Goal: Task Accomplishment & Management: Complete application form

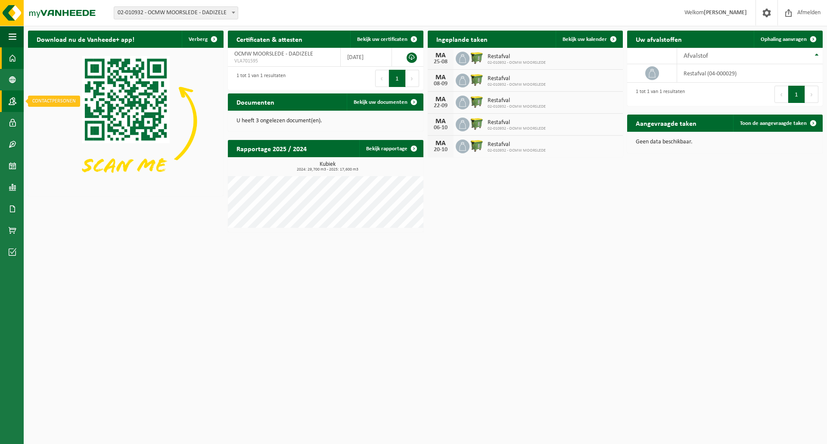
click at [15, 102] on span at bounding box center [13, 101] width 8 height 22
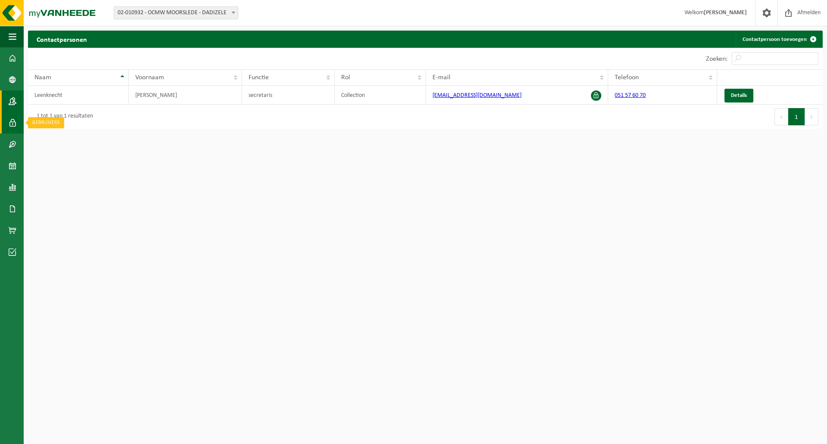
click at [9, 125] on span at bounding box center [13, 123] width 8 height 22
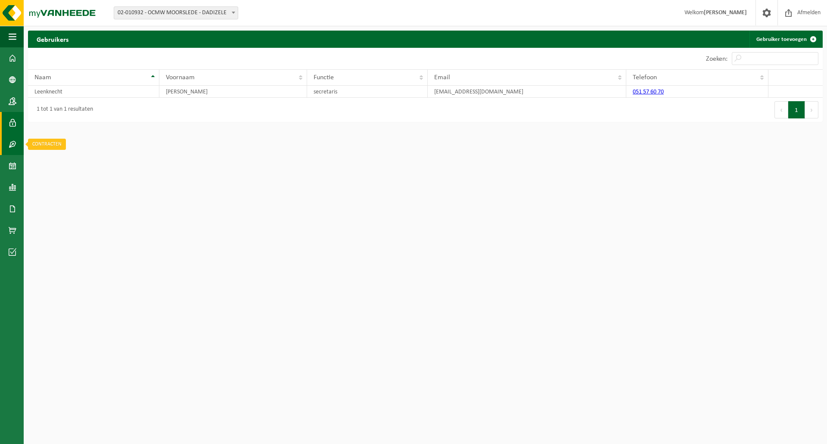
click at [16, 147] on span at bounding box center [13, 145] width 8 height 22
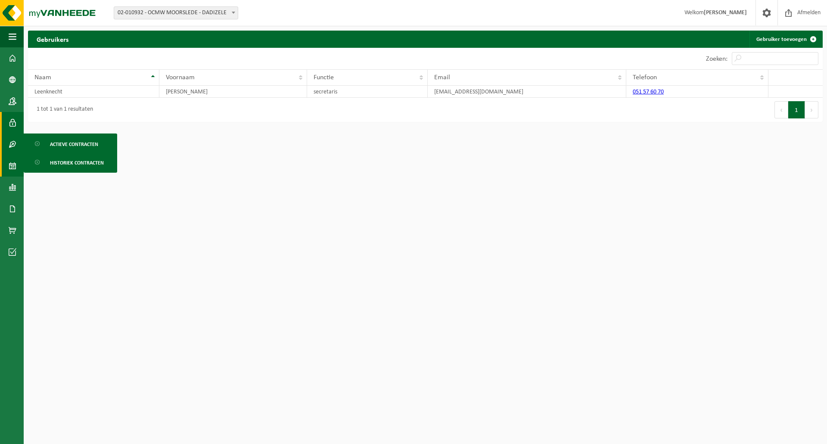
click at [12, 167] on span at bounding box center [13, 166] width 8 height 22
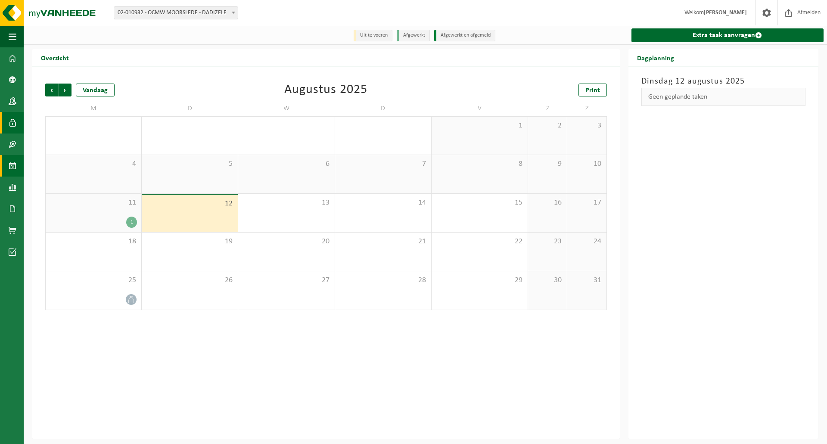
click at [12, 128] on span at bounding box center [13, 123] width 8 height 22
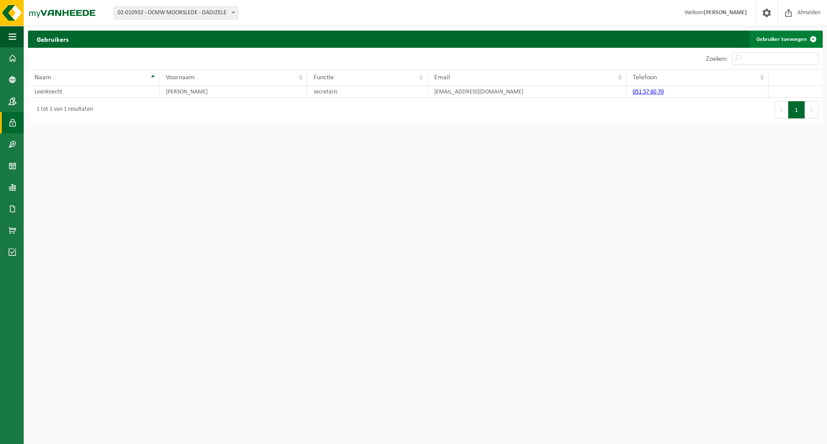
click at [801, 41] on link "Gebruiker toevoegen" at bounding box center [786, 39] width 72 height 17
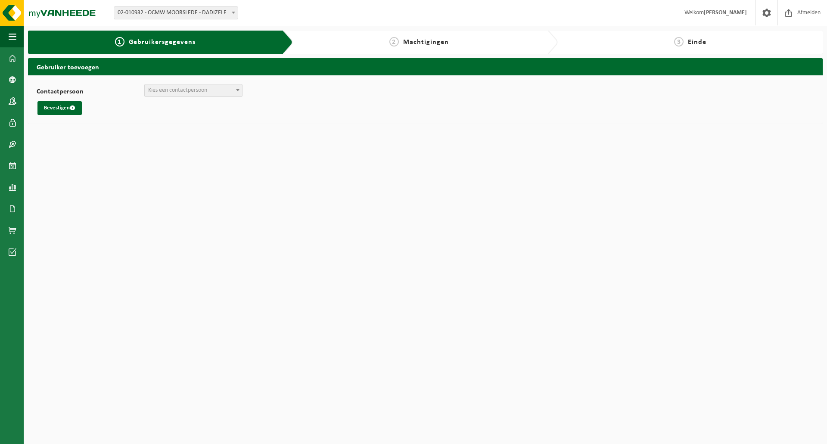
click at [176, 90] on span "Kies een contactpersoon" at bounding box center [177, 90] width 59 height 6
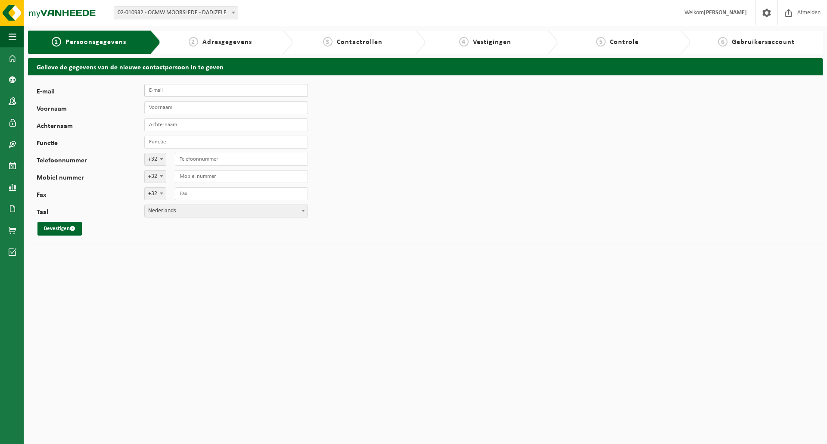
click at [181, 87] on input "E-mail" at bounding box center [226, 90] width 164 height 13
click at [158, 89] on input "E-mail" at bounding box center [226, 90] width 164 height 13
drag, startPoint x: 143, startPoint y: 94, endPoint x: 153, endPoint y: 91, distance: 9.8
click at [143, 94] on label "E-mail" at bounding box center [91, 92] width 108 height 9
click at [144, 94] on input "E-mail" at bounding box center [226, 90] width 164 height 13
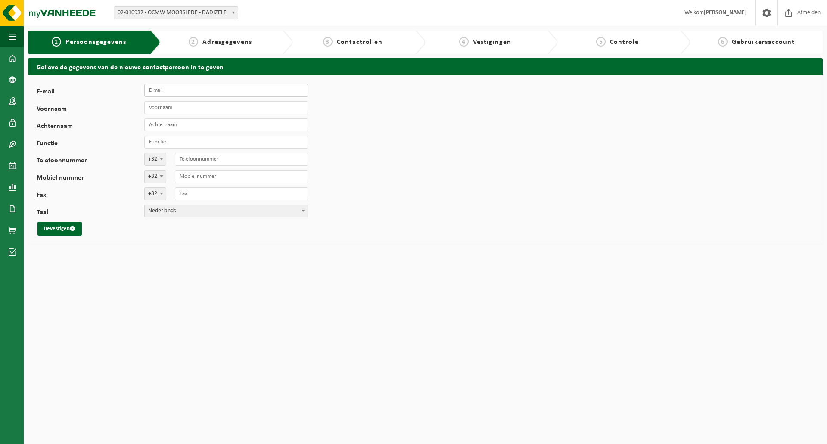
click at [153, 91] on input "E-mail" at bounding box center [226, 90] width 164 height 13
paste input "[EMAIL_ADDRESS][PERSON_NAME][DOMAIN_NAME]"
type input "[EMAIL_ADDRESS][PERSON_NAME][DOMAIN_NAME]"
click at [187, 109] on input "Voornaam" at bounding box center [226, 107] width 164 height 13
type input "Marnik"
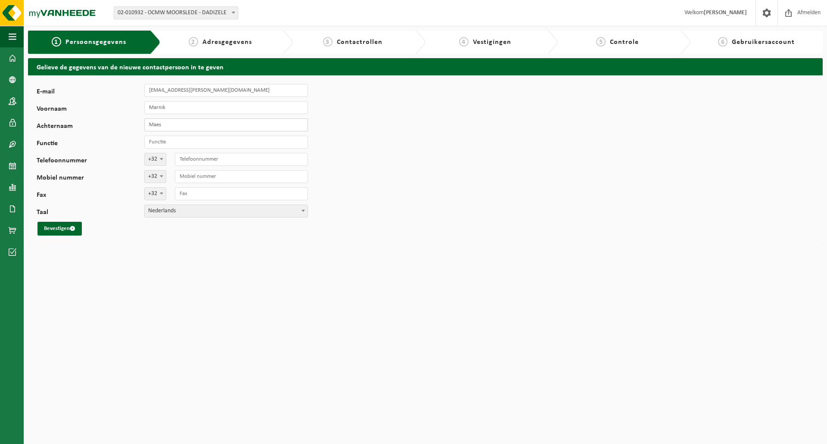
type input "Maes"
click at [170, 145] on input "Functie" at bounding box center [226, 142] width 164 height 13
type input "Vrijwilliger"
click at [254, 159] on input "Telefoonnummer" at bounding box center [241, 159] width 133 height 13
click at [64, 233] on button "Bevestigen" at bounding box center [59, 229] width 44 height 14
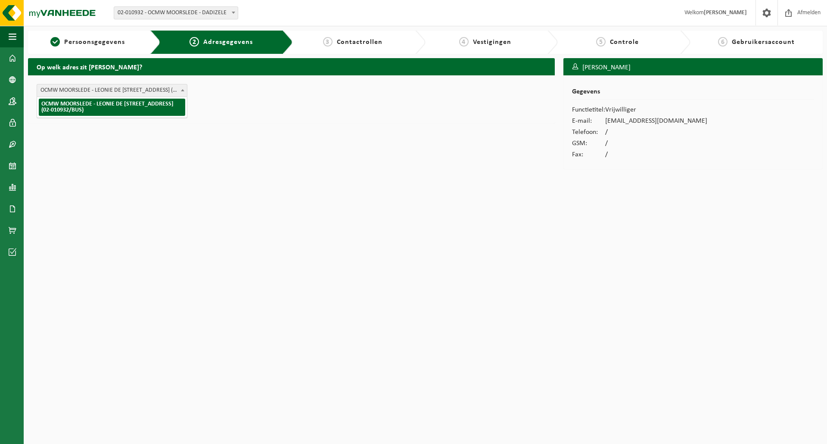
click at [119, 90] on span "OCMW MOORSLEDE - LEONIE DE CROIXSTRAAT 19 , 8890 DADIZELE BE (02-010932/BUS)" at bounding box center [112, 90] width 150 height 12
click at [55, 109] on button "Bevestigen" at bounding box center [59, 108] width 44 height 14
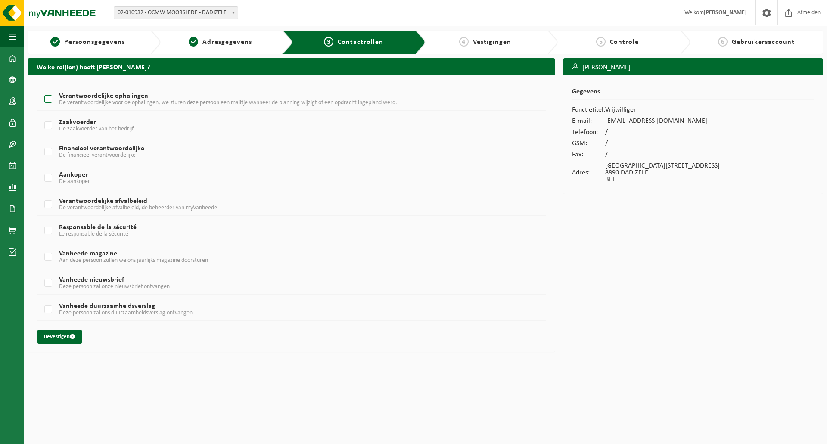
click at [46, 100] on label "Verantwoordelijke ophalingen De verantwoordelijke voor de ophalingen, we sturen…" at bounding box center [270, 99] width 454 height 13
click at [41, 89] on input "Verantwoordelijke ophalingen De verantwoordelijke voor de ophalingen, we sturen…" at bounding box center [41, 88] width 0 height 0
checkbox input "true"
click at [55, 338] on button "Bevestigen" at bounding box center [59, 337] width 44 height 14
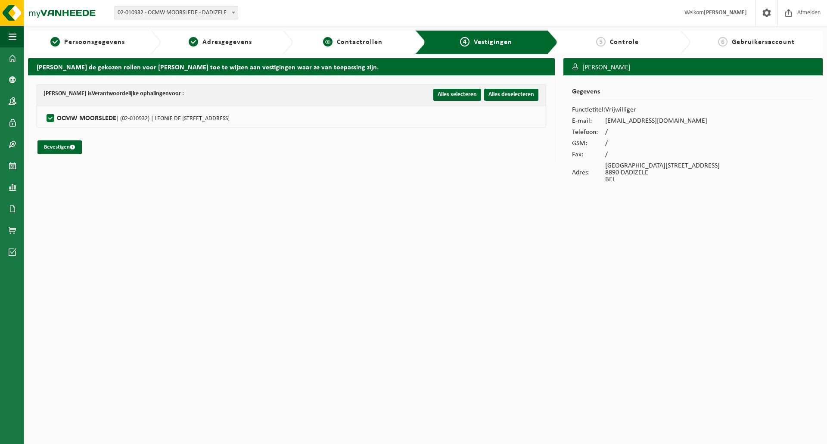
click at [349, 42] on span "Contactrollen" at bounding box center [360, 42] width 46 height 7
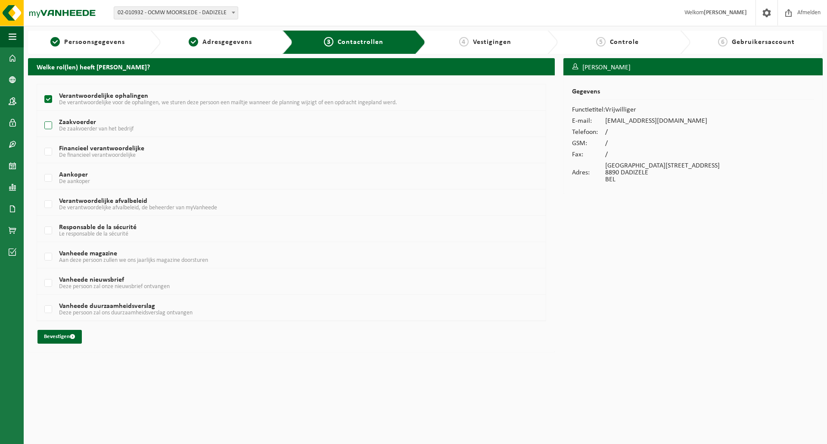
click at [50, 126] on label "Zaakvoerder De zaakvoerder van het bedrijf" at bounding box center [270, 125] width 454 height 13
click at [41, 115] on input "Zaakvoerder De zaakvoerder van het bedrijf" at bounding box center [41, 115] width 0 height 0
click at [49, 127] on label "Zaakvoerder De zaakvoerder van het bedrijf" at bounding box center [270, 125] width 454 height 13
click at [41, 115] on input "Zaakvoerder De zaakvoerder van het bedrijf" at bounding box center [41, 115] width 0 height 0
checkbox input "false"
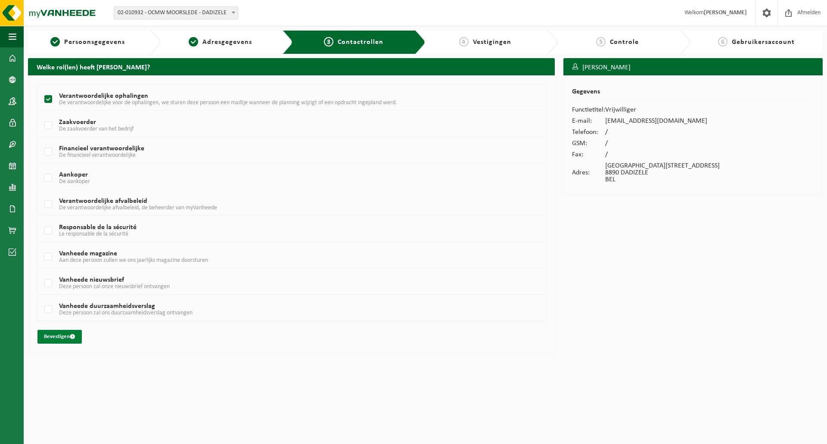
click at [65, 337] on button "Bevestigen" at bounding box center [59, 337] width 44 height 14
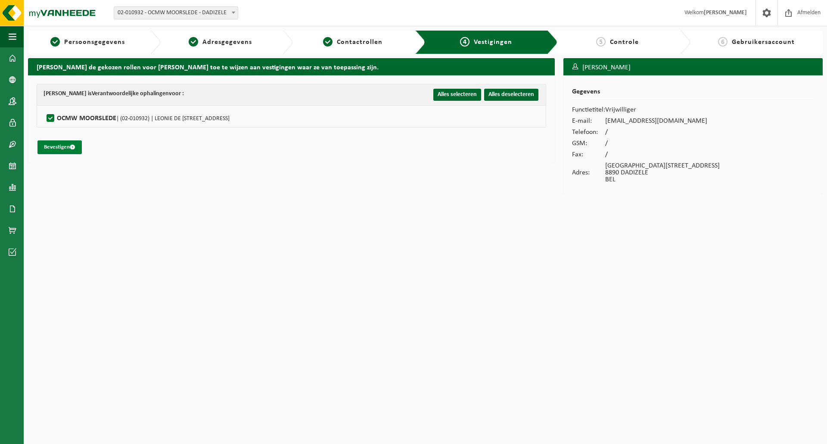
click at [69, 146] on button "Bevestigen" at bounding box center [59, 147] width 44 height 14
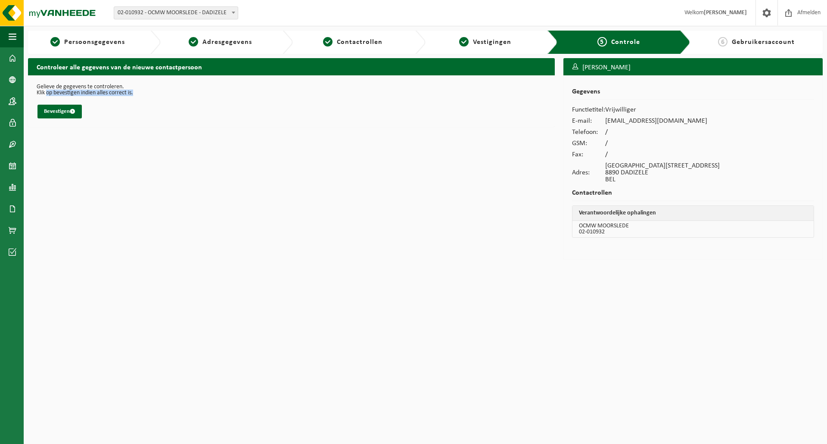
drag, startPoint x: 47, startPoint y: 92, endPoint x: 147, endPoint y: 93, distance: 99.5
click at [147, 93] on p "Klik op bevestigen indien alles correct is." at bounding box center [292, 93] width 510 height 6
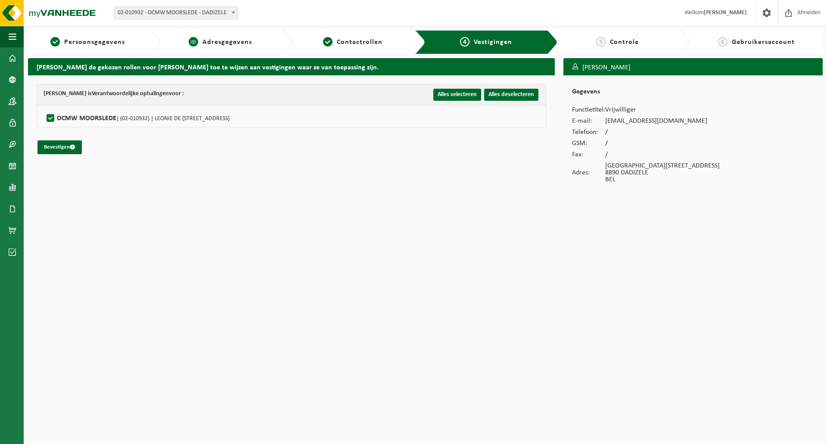
click at [209, 46] on span "Adresgegevens" at bounding box center [227, 42] width 50 height 7
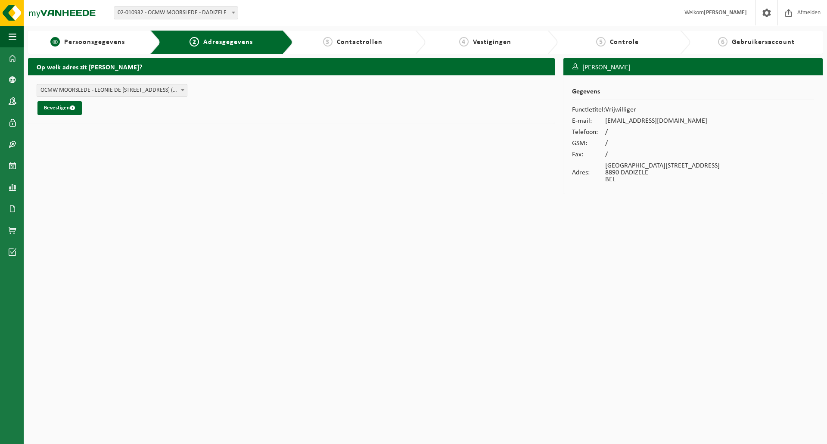
click at [115, 45] on span "Persoonsgegevens" at bounding box center [94, 42] width 61 height 7
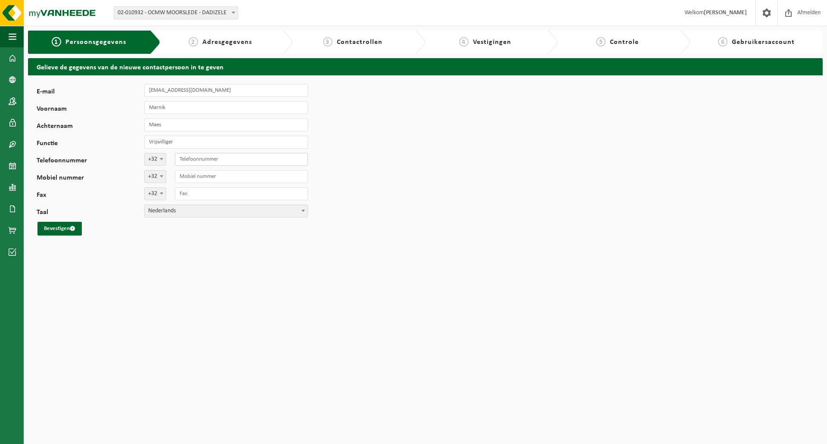
click at [202, 159] on input "Telefoonnummer" at bounding box center [241, 159] width 133 height 13
click at [190, 163] on input "Telefoonnummer" at bounding box center [241, 159] width 133 height 13
paste input "0479 73 71 63"
type input "0479 73 71 63"
click at [180, 158] on input "0479 73 71 63" at bounding box center [241, 159] width 133 height 13
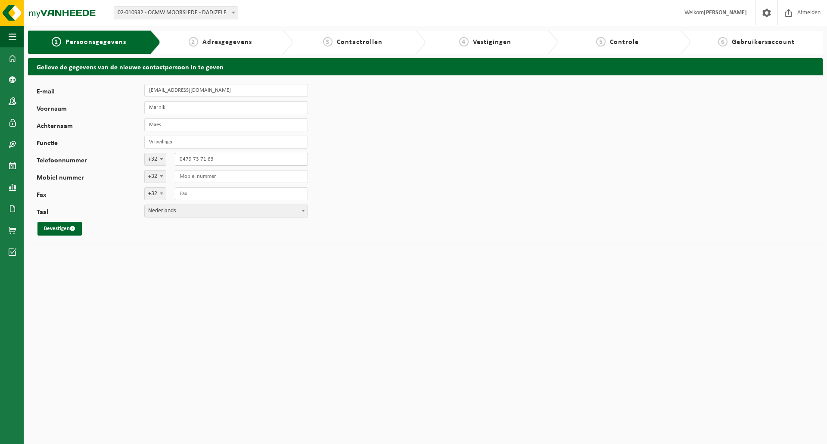
drag, startPoint x: 186, startPoint y: 155, endPoint x: 124, endPoint y: 151, distance: 62.2
click at [124, 151] on div "E-mail marnik.maes@telenet.be Voornaam Marnik Achternaam Maes Functie Vrijwilli…" at bounding box center [177, 160] width 280 height 152
click at [195, 181] on input "Mobiel nummer" at bounding box center [241, 176] width 133 height 13
paste input "0479 73 71 63"
type input "0479 73 71 63"
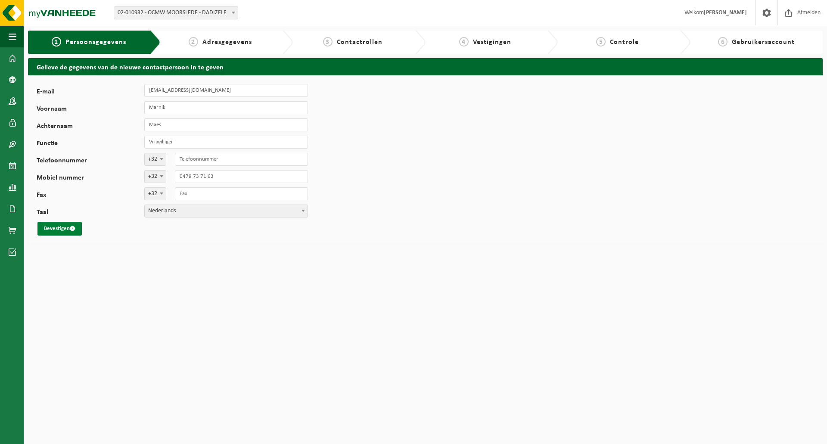
click at [75, 231] on span "submit" at bounding box center [73, 229] width 6 height 6
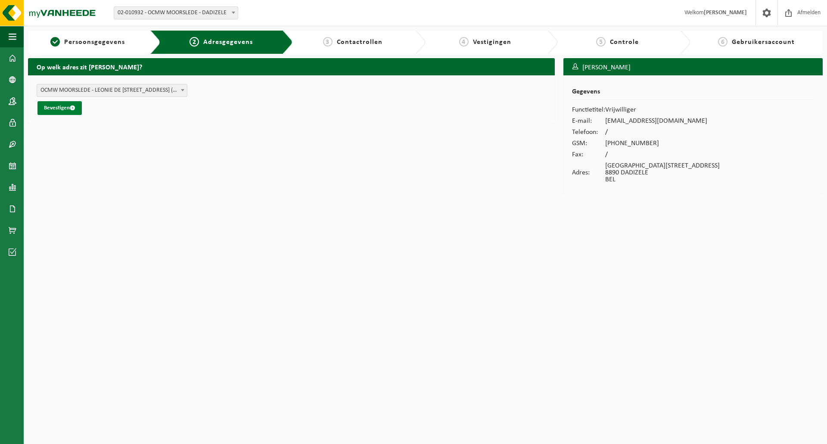
click at [69, 112] on button "Bevestigen" at bounding box center [59, 108] width 44 height 14
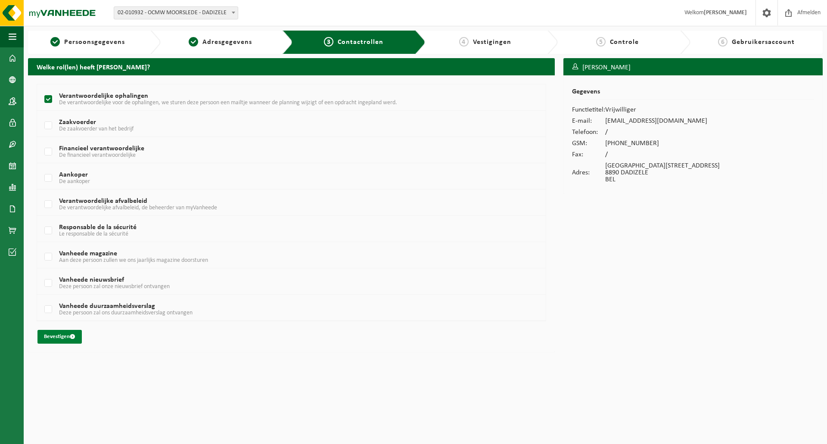
click at [64, 337] on button "Bevestigen" at bounding box center [59, 337] width 44 height 14
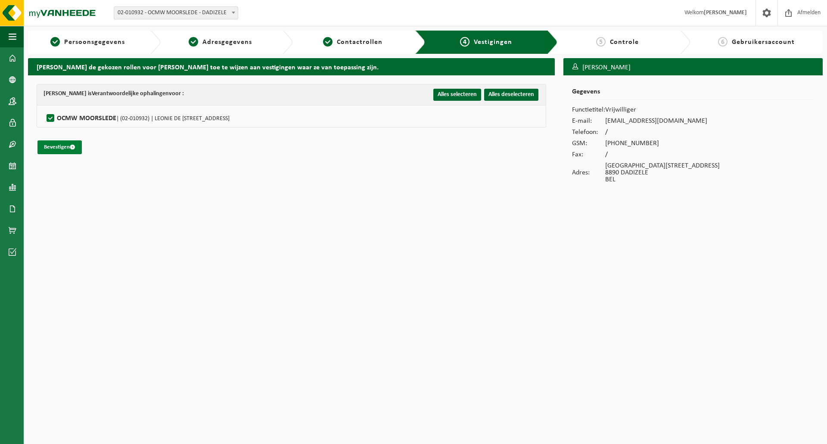
click at [66, 148] on button "Bevestigen" at bounding box center [59, 147] width 44 height 14
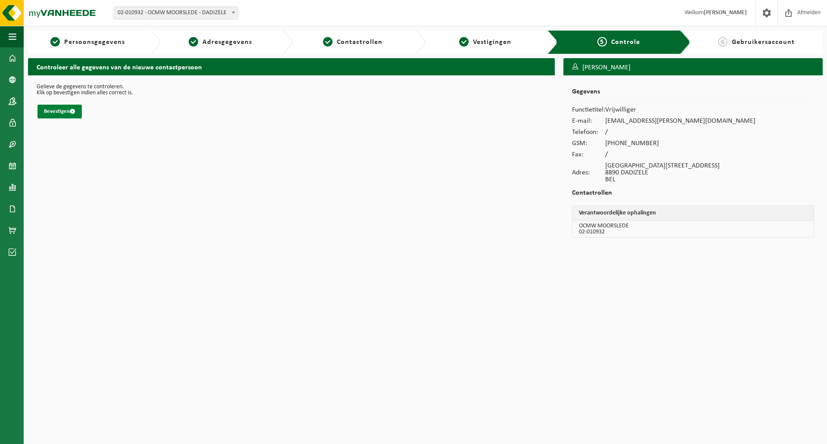
click at [72, 114] on span "submit" at bounding box center [73, 112] width 6 height 6
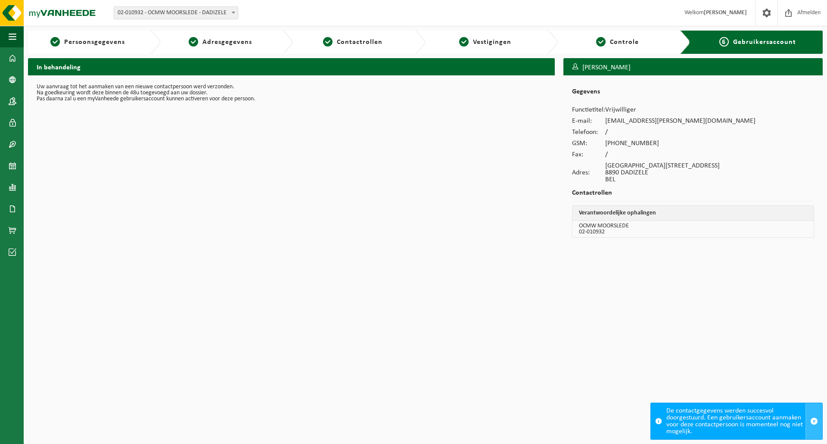
click at [817, 421] on span "button" at bounding box center [814, 421] width 8 height 8
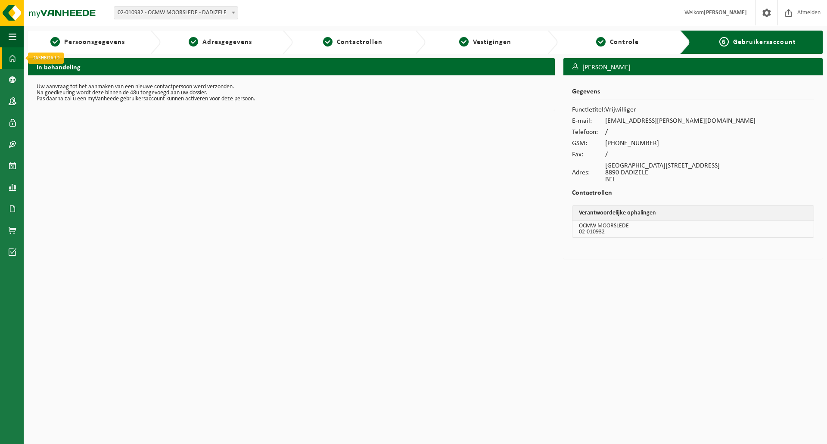
click at [12, 59] on span at bounding box center [13, 58] width 8 height 22
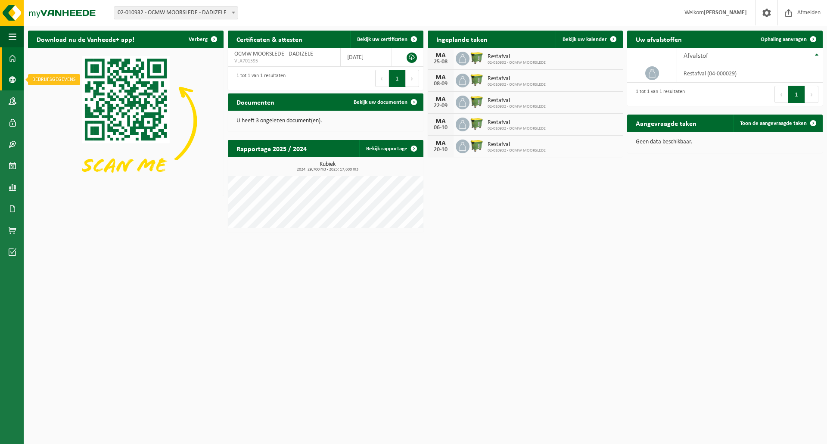
click at [8, 80] on link "Bedrijfsgegevens" at bounding box center [12, 80] width 24 height 22
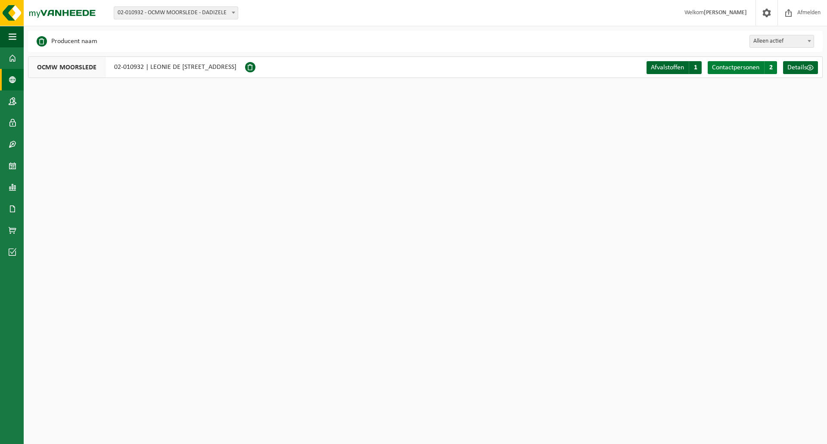
click at [769, 67] on span "2" at bounding box center [770, 67] width 13 height 13
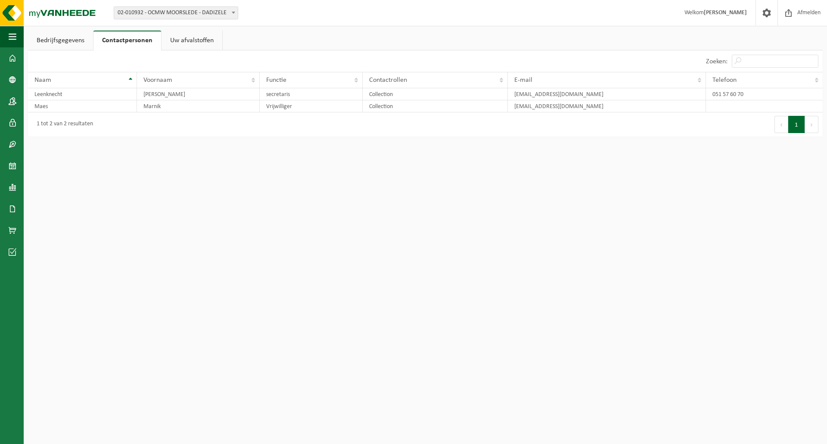
click at [189, 37] on link "Uw afvalstoffen" at bounding box center [192, 41] width 61 height 20
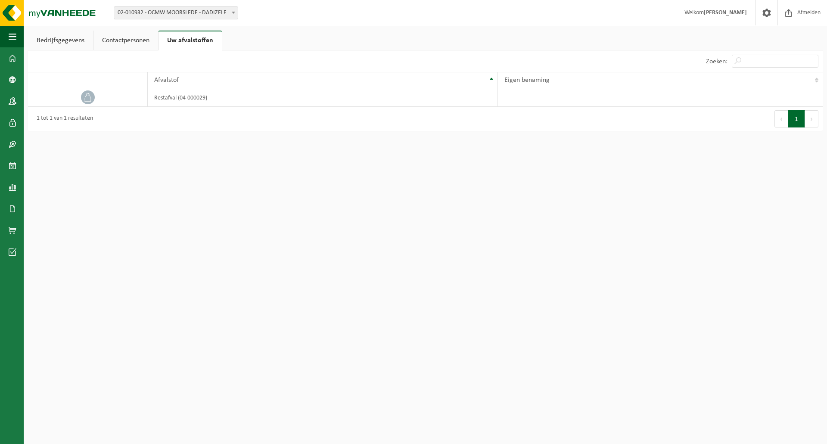
click at [116, 44] on link "Contactpersonen" at bounding box center [125, 41] width 65 height 20
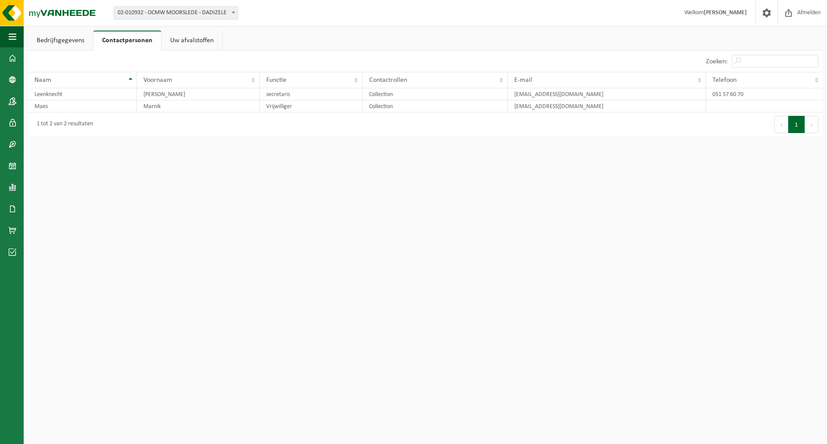
click at [59, 37] on link "Bedrijfsgegevens" at bounding box center [60, 41] width 65 height 20
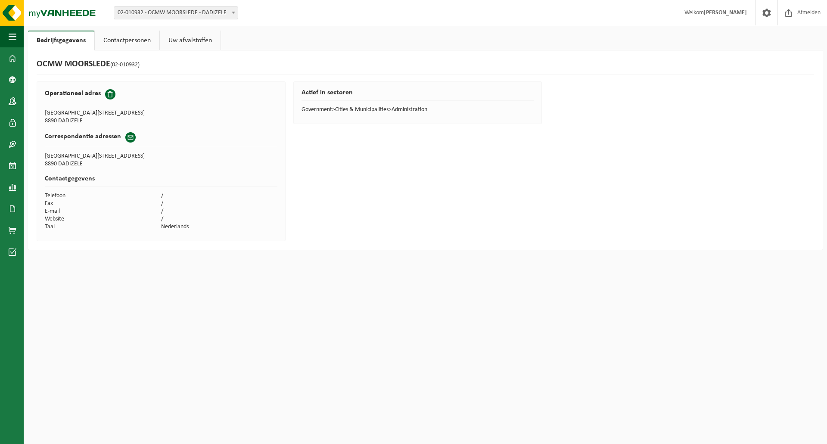
click at [76, 164] on td "8890 DADIZELE" at bounding box center [161, 164] width 233 height 8
click at [9, 101] on span at bounding box center [13, 101] width 8 height 22
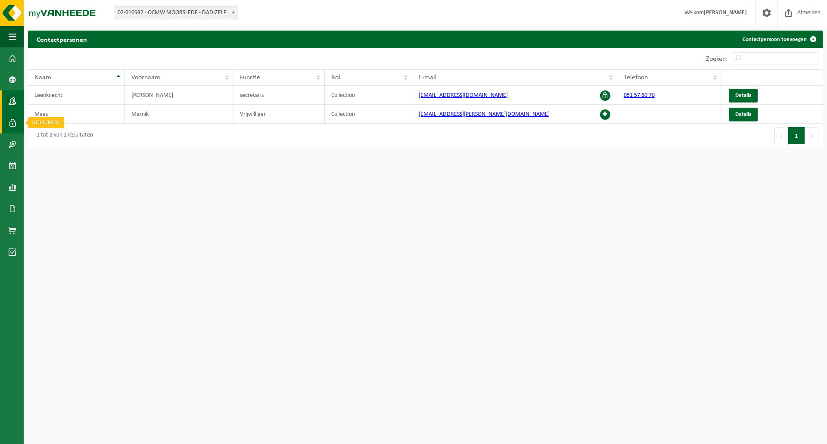
click at [12, 128] on span at bounding box center [13, 123] width 8 height 22
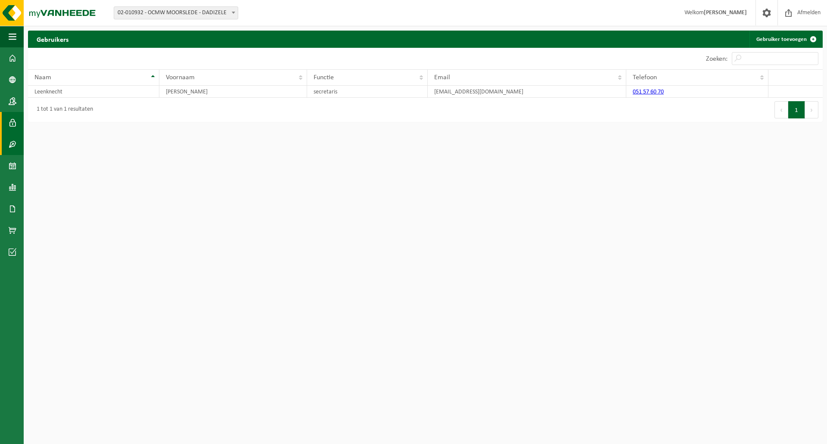
click at [10, 148] on span at bounding box center [13, 145] width 8 height 22
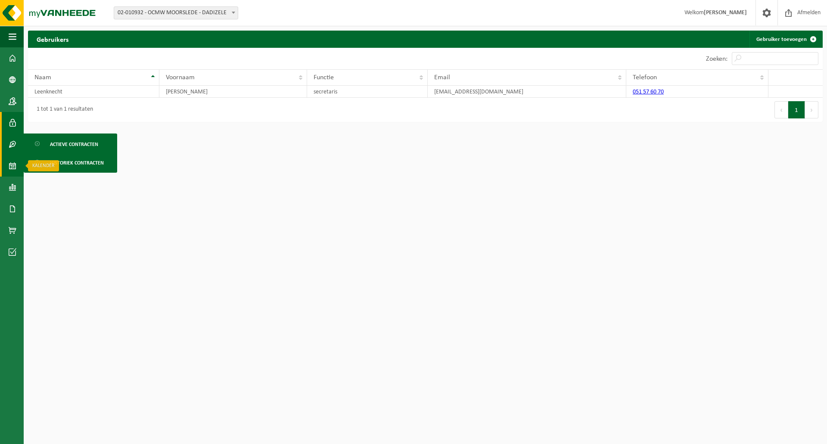
click at [9, 164] on span at bounding box center [13, 166] width 8 height 22
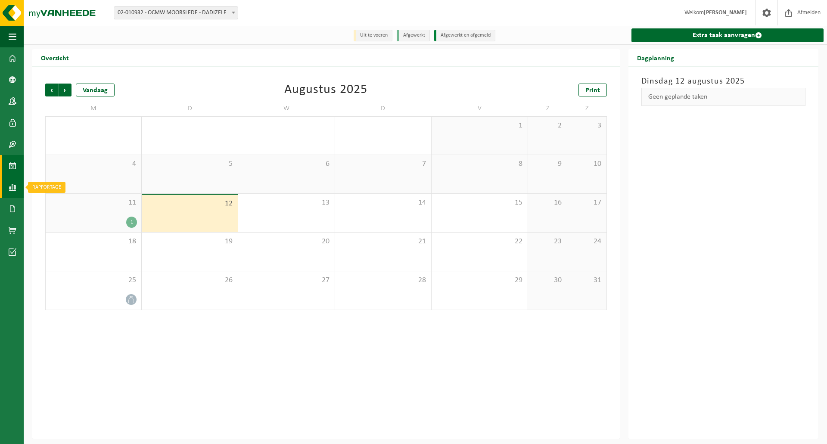
click at [12, 193] on span at bounding box center [13, 188] width 8 height 22
click at [9, 213] on span at bounding box center [13, 209] width 8 height 22
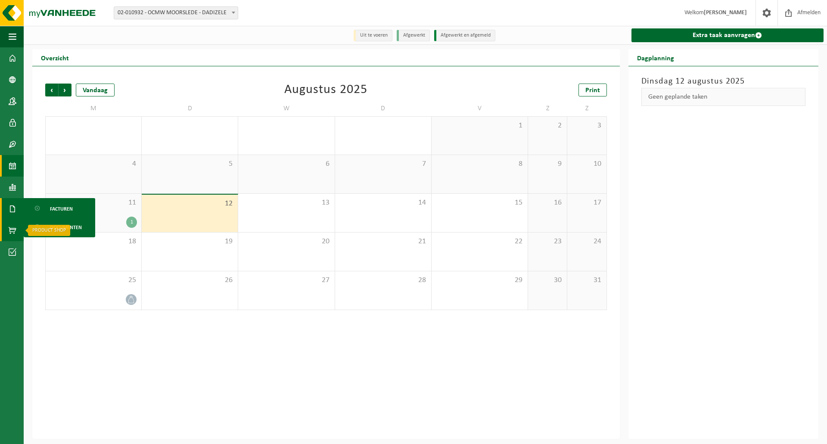
click at [16, 227] on span at bounding box center [13, 231] width 8 height 22
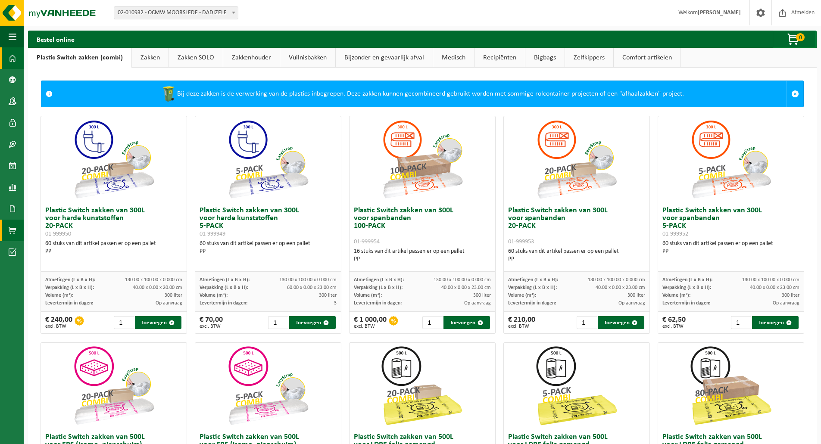
click at [15, 61] on span at bounding box center [13, 58] width 8 height 22
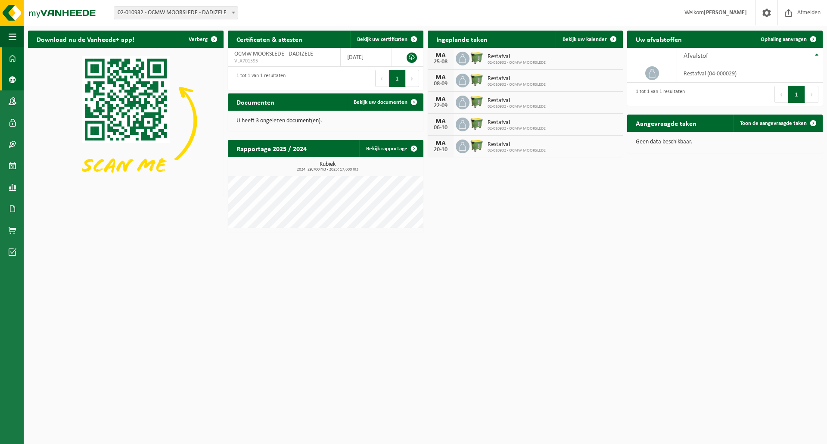
click at [12, 81] on span at bounding box center [13, 80] width 8 height 22
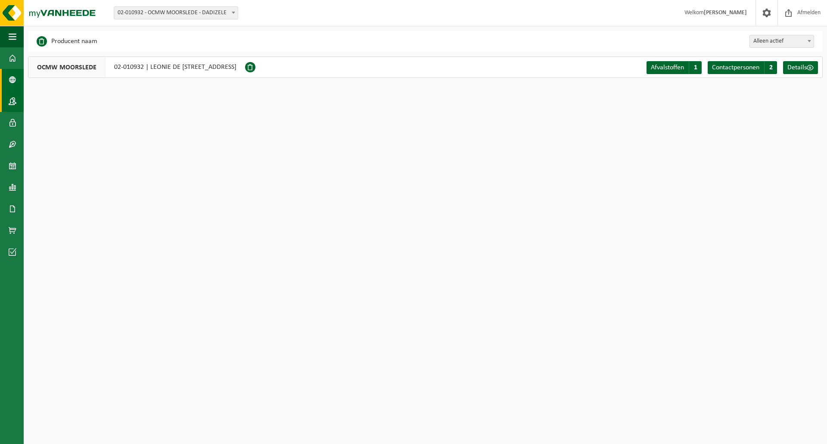
click at [14, 98] on span at bounding box center [13, 101] width 8 height 22
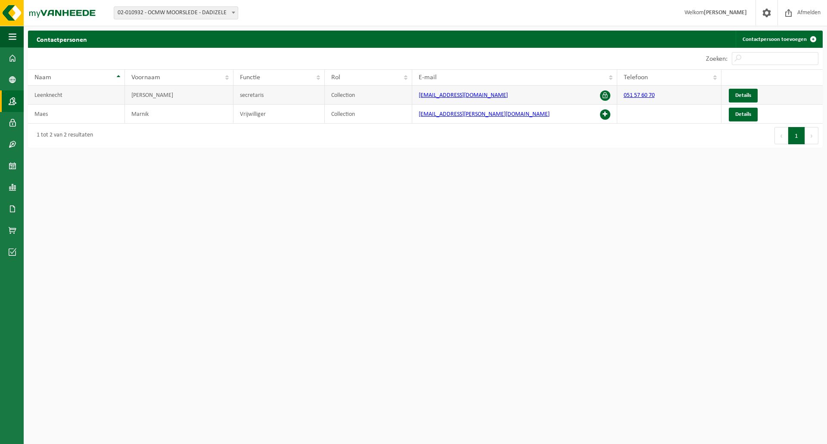
drag, startPoint x: 330, startPoint y: 97, endPoint x: 405, endPoint y: 97, distance: 75.4
click at [331, 97] on td "Collection" at bounding box center [369, 95] width 88 height 19
click at [745, 94] on span "Details" at bounding box center [743, 96] width 16 height 6
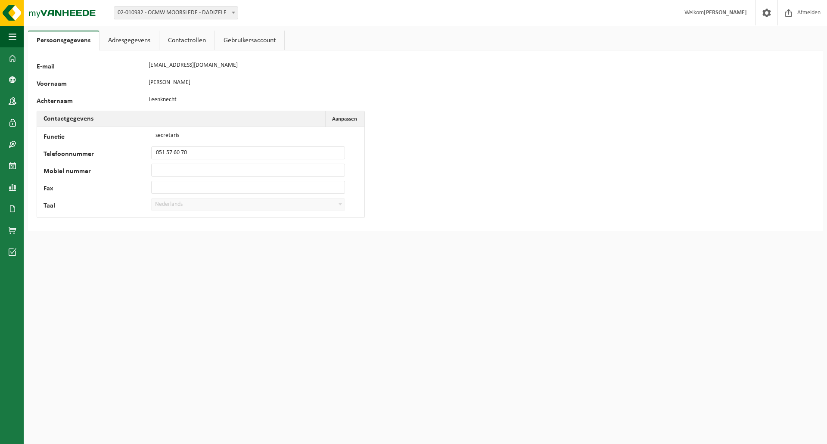
click at [125, 38] on link "Adresgegevens" at bounding box center [129, 41] width 59 height 20
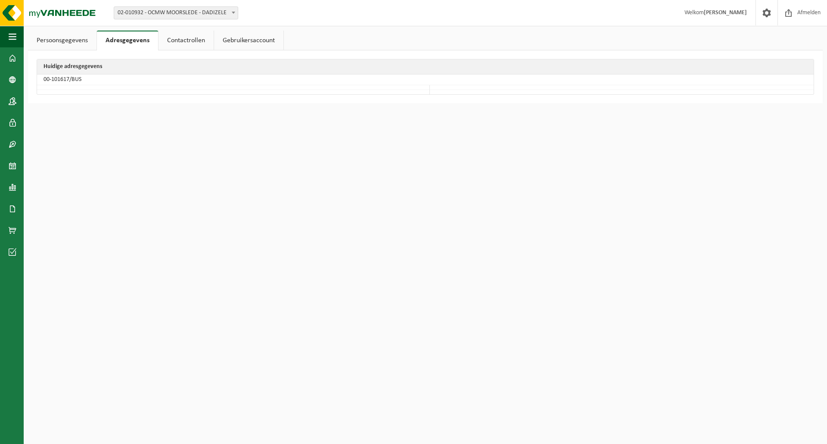
click at [182, 40] on link "Contactrollen" at bounding box center [186, 41] width 55 height 20
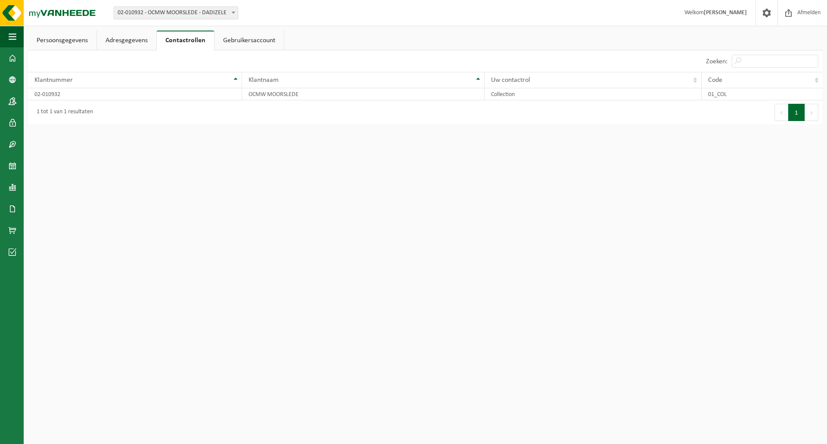
click at [239, 35] on link "Gebruikersaccount" at bounding box center [249, 41] width 69 height 20
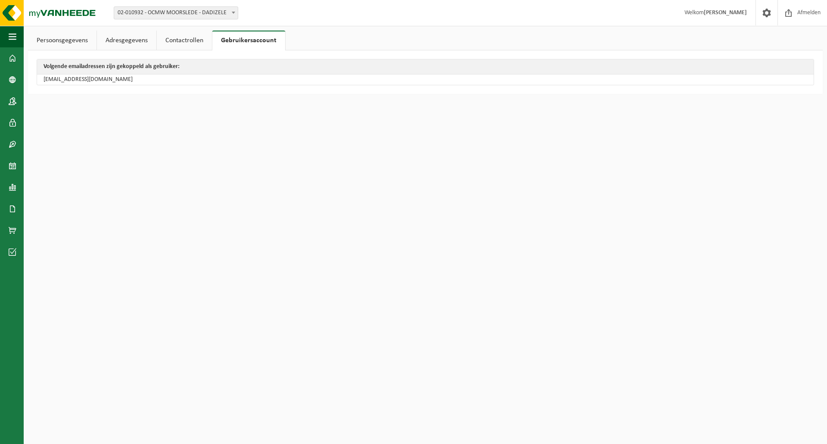
click at [64, 43] on link "Persoonsgegevens" at bounding box center [62, 41] width 69 height 20
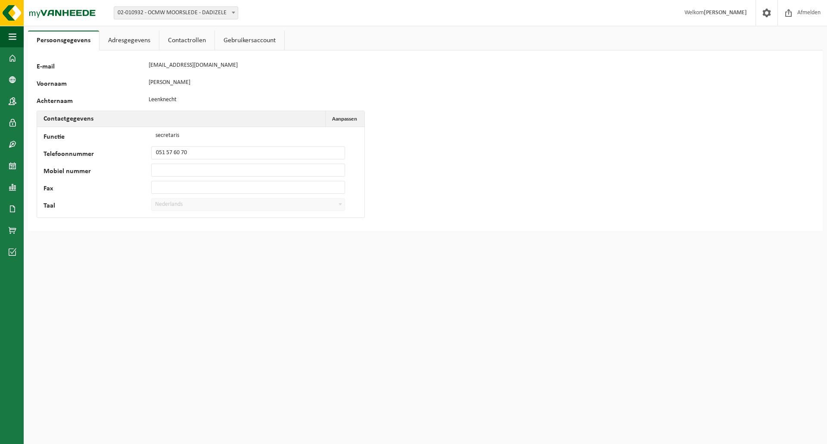
click at [126, 40] on link "Adresgegevens" at bounding box center [129, 41] width 59 height 20
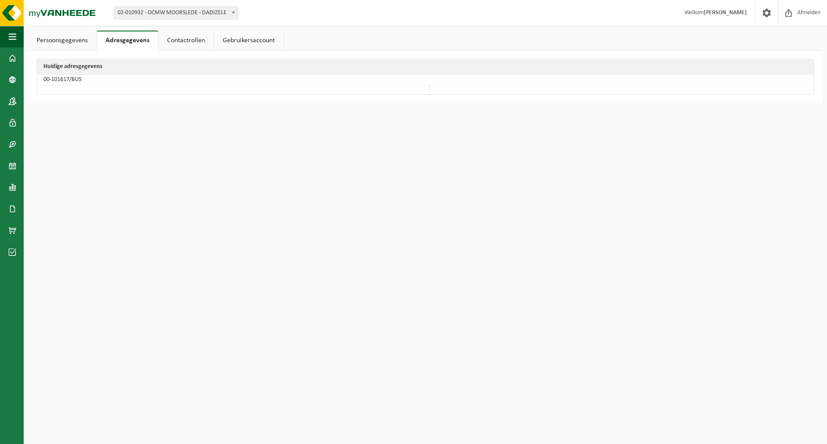
click at [193, 44] on link "Contactrollen" at bounding box center [186, 41] width 55 height 20
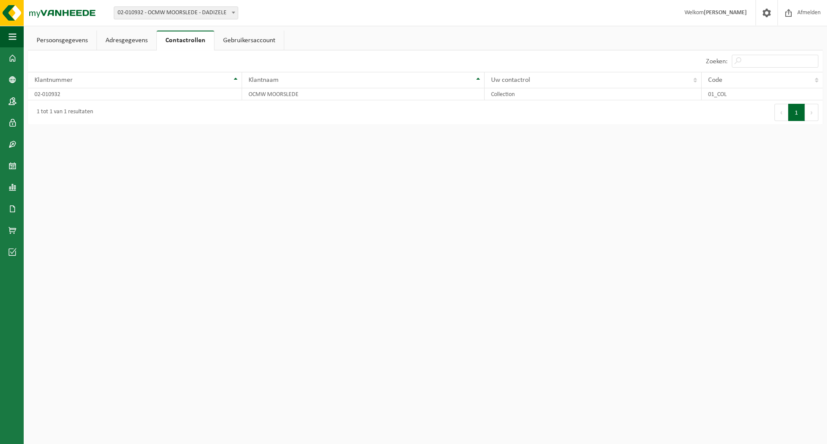
click at [242, 44] on link "Gebruikersaccount" at bounding box center [249, 41] width 69 height 20
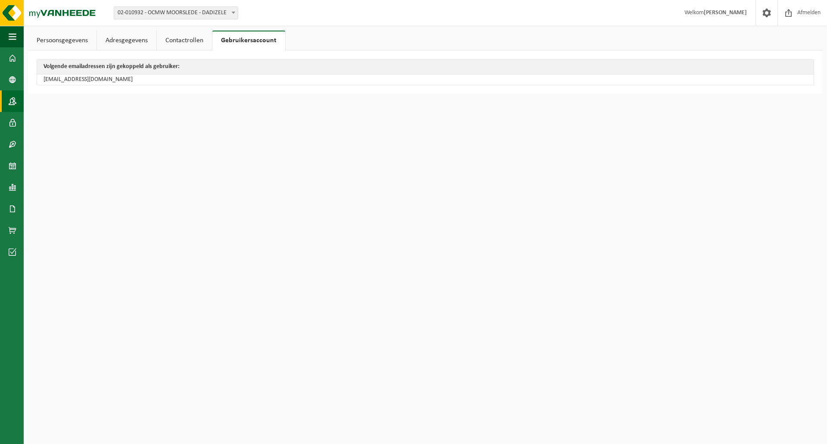
click at [16, 99] on link "Contactpersonen" at bounding box center [12, 101] width 24 height 22
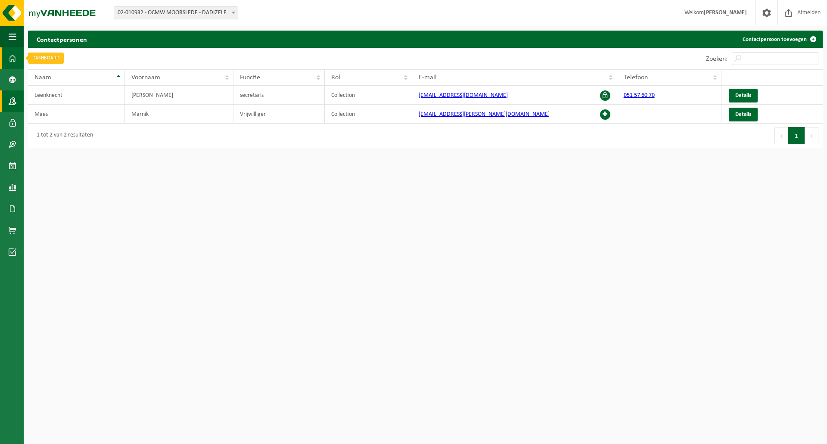
click at [11, 57] on span at bounding box center [13, 58] width 8 height 22
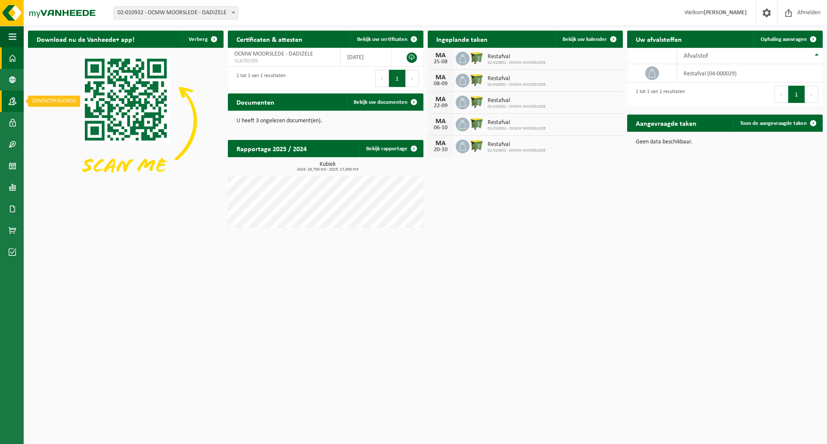
click at [17, 104] on link "Contactpersonen" at bounding box center [12, 101] width 24 height 22
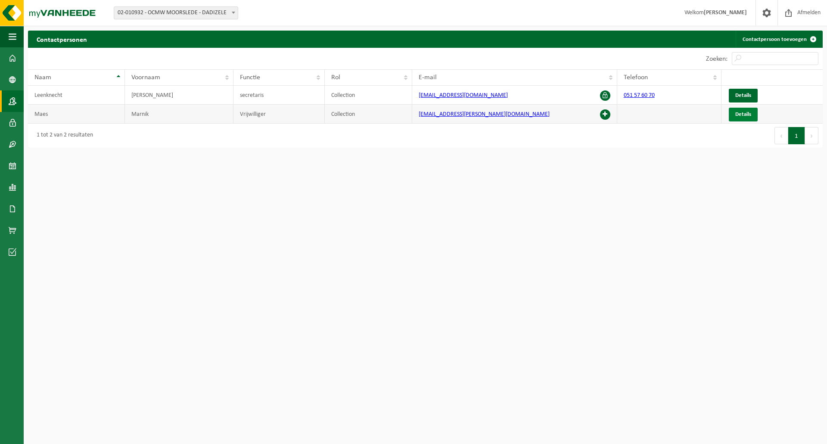
click at [743, 115] on span "Details" at bounding box center [743, 115] width 16 height 6
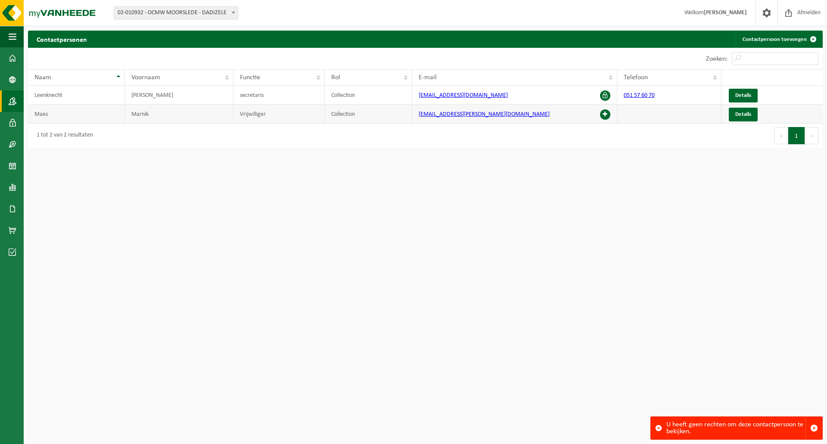
click at [347, 119] on td "Collection" at bounding box center [369, 114] width 88 height 19
click at [261, 115] on td "Vrijwilliger" at bounding box center [279, 114] width 91 height 19
click at [746, 114] on span "Details" at bounding box center [743, 115] width 16 height 6
click at [816, 431] on span "button" at bounding box center [814, 428] width 8 height 8
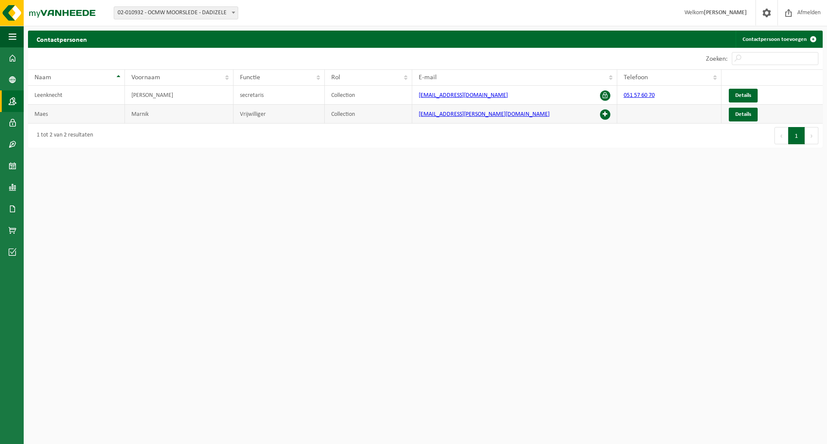
click at [53, 117] on td "Maes" at bounding box center [76, 114] width 97 height 19
click at [50, 118] on td "Maes" at bounding box center [76, 114] width 97 height 19
click at [14, 60] on span at bounding box center [13, 58] width 8 height 22
